Goal: Find contact information: Obtain details needed to contact an individual or organization

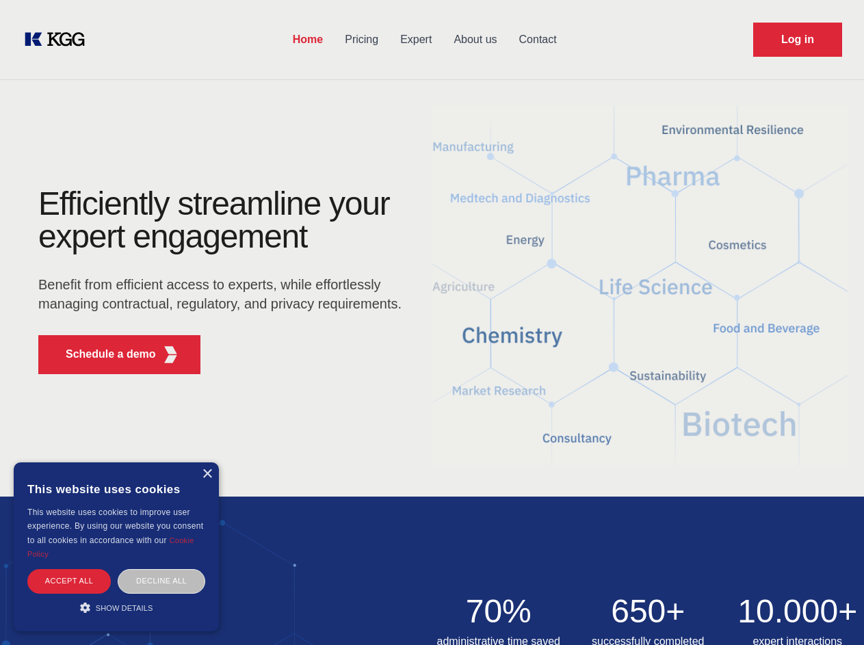
click at [432, 322] on div "Efficiently streamline your expert engagement Benefit from efficient access to …" at bounding box center [224, 286] width 416 height 198
click at [103, 354] on p "Schedule a demo" at bounding box center [111, 354] width 90 height 16
click at [207, 474] on div "× This website uses cookies This website uses cookies to improve user experienc…" at bounding box center [116, 546] width 205 height 169
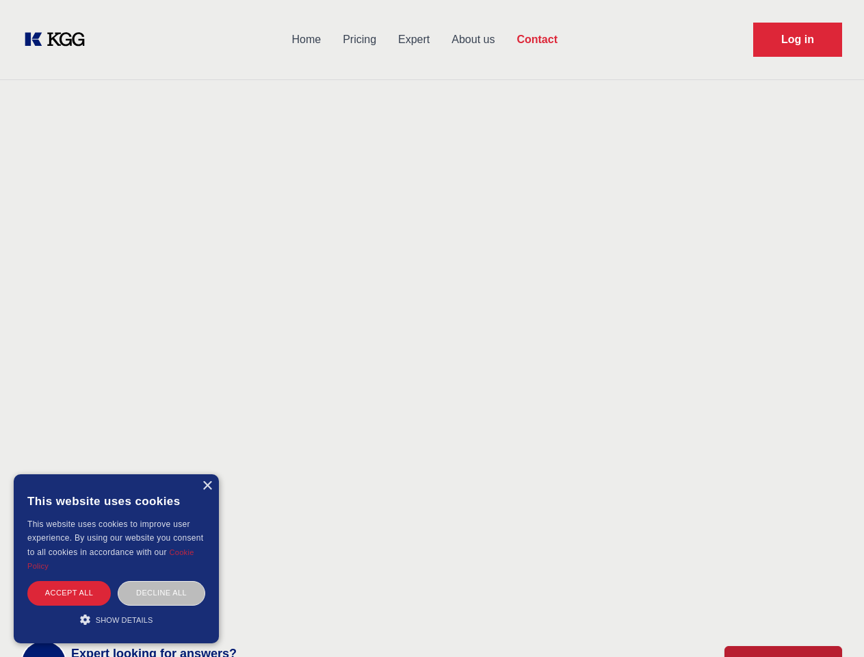
click at [69, 581] on div "Accept all" at bounding box center [68, 593] width 83 height 24
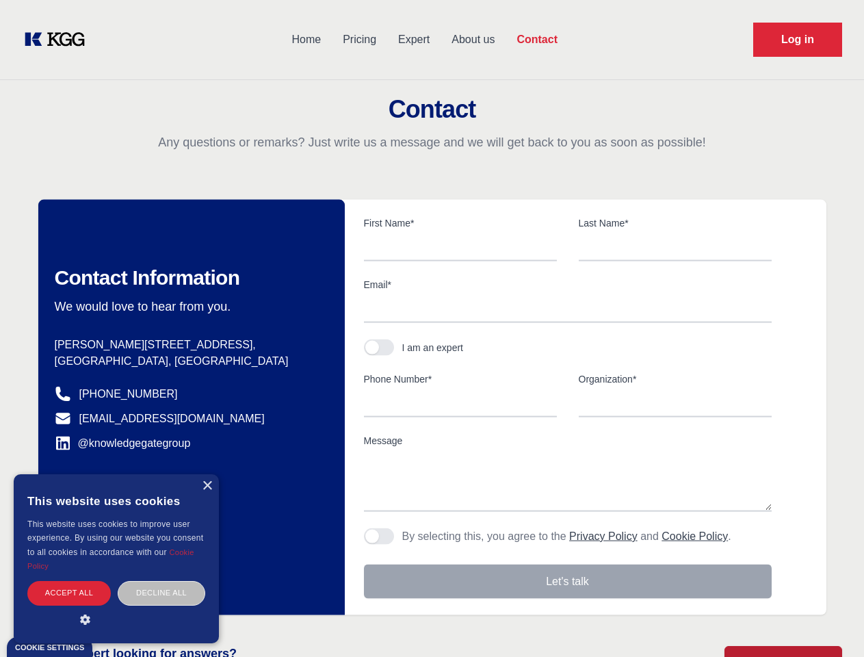
click at [161, 581] on div "Contact Information We would love to hear from you. Postal address [PERSON_NAME…" at bounding box center [191, 407] width 306 height 415
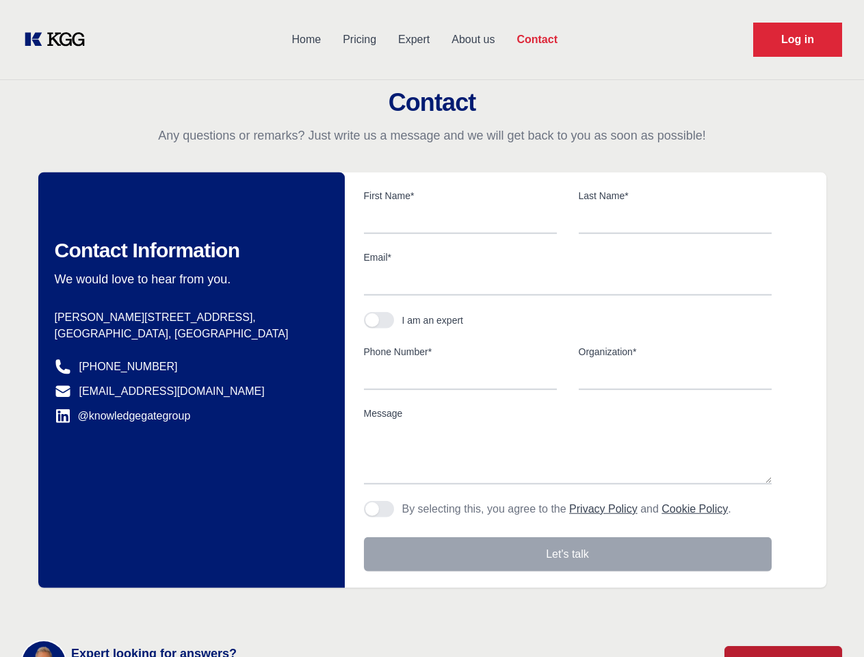
click at [116, 607] on main "Contact Any questions or remarks? Just write us a message and we will get back …" at bounding box center [432, 356] width 864 height 712
